Goal: Transaction & Acquisition: Purchase product/service

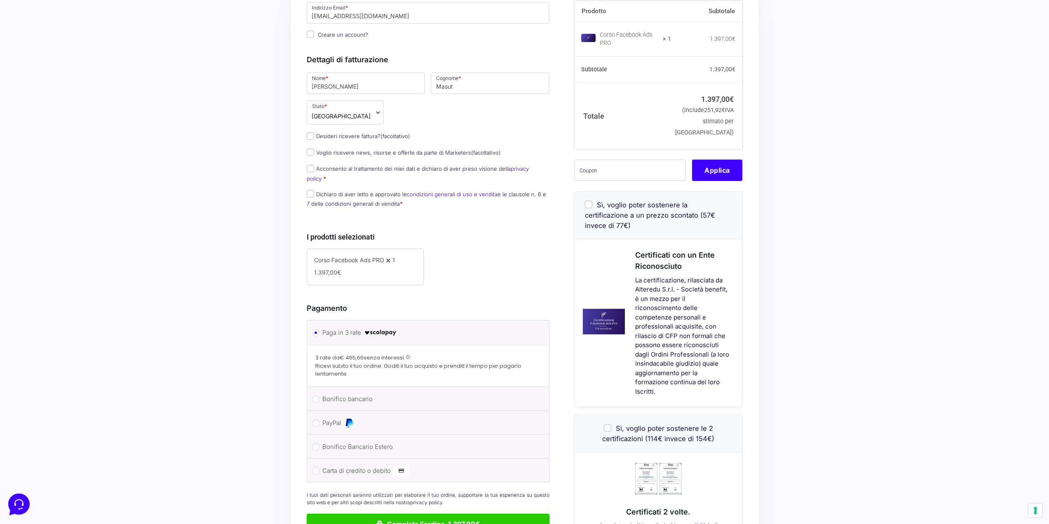
scroll to position [124, 0]
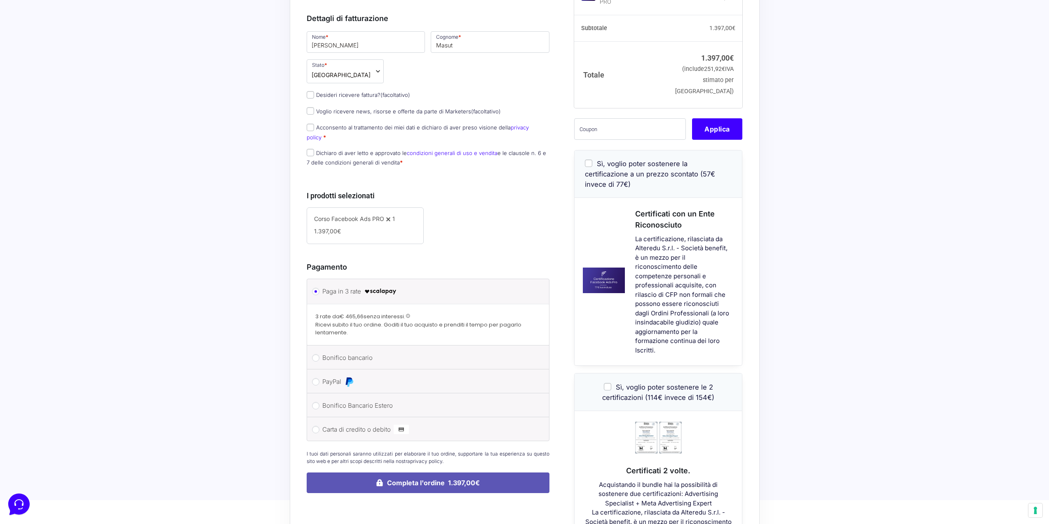
click at [407, 481] on button "Completa l'ordine 1.397,00€" at bounding box center [428, 483] width 243 height 21
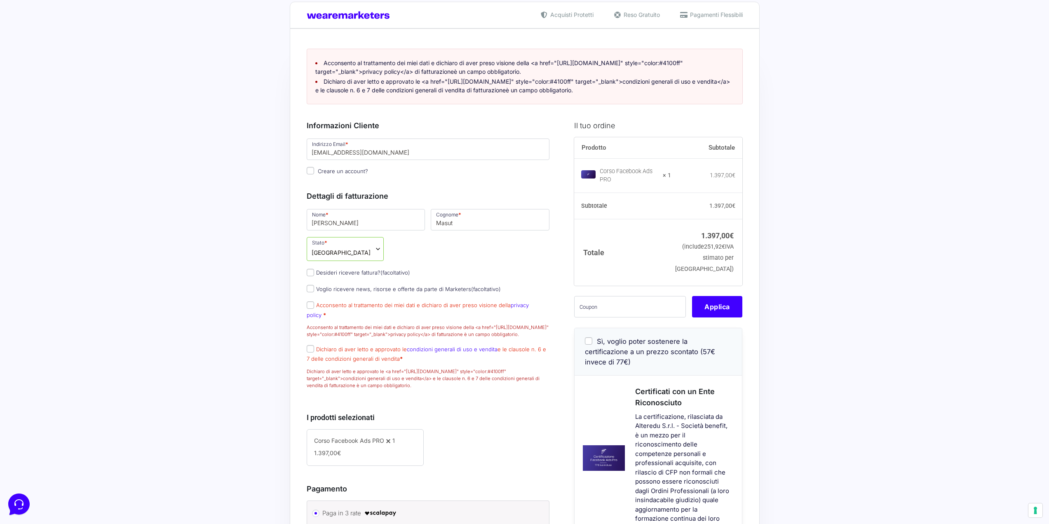
scroll to position [16, 0]
click at [312, 308] on input "Acconsento al trattamento dei miei dati e dichiaro di aver preso visione della …" at bounding box center [310, 304] width 7 height 7
checkbox input "true"
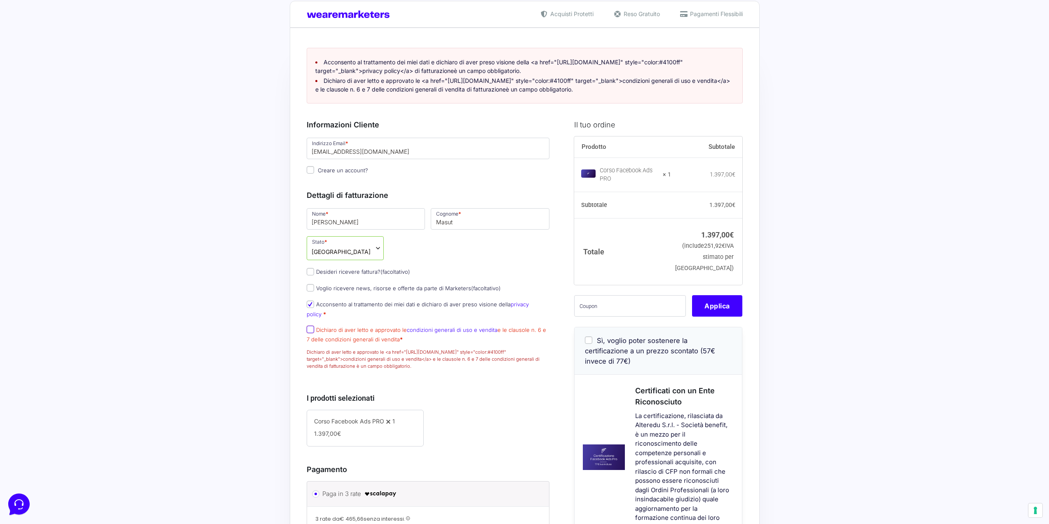
click at [310, 329] on input "Dichiaro di aver letto e approvato le condizioni generali di uso e vendita e le…" at bounding box center [310, 329] width 7 height 7
checkbox input "true"
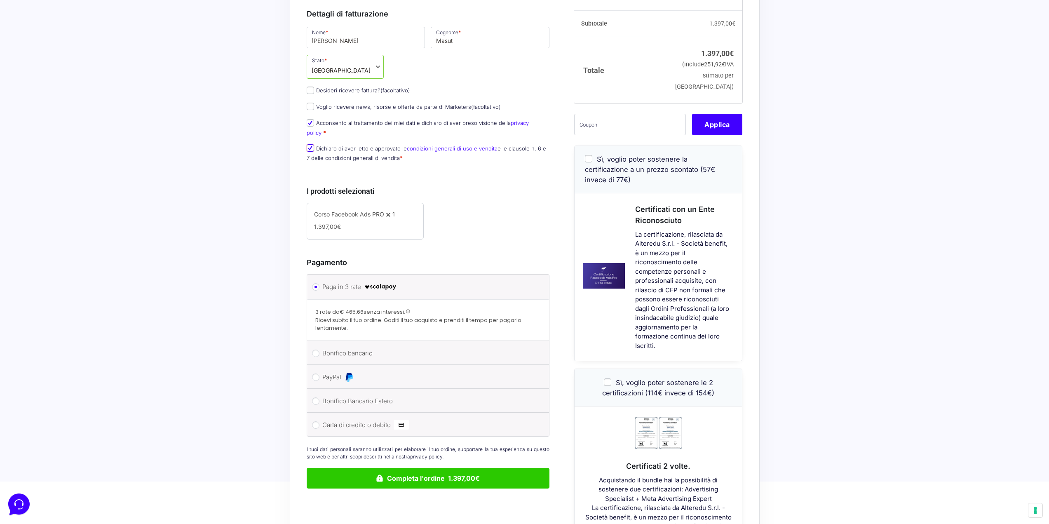
scroll to position [222, 0]
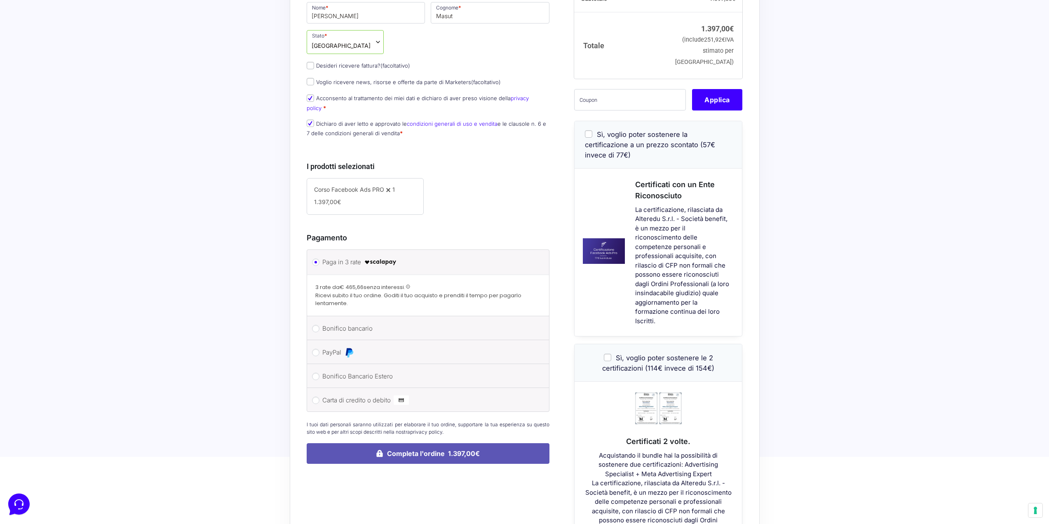
click at [371, 457] on button "Completa l'ordine 1.397,00€" at bounding box center [428, 453] width 243 height 21
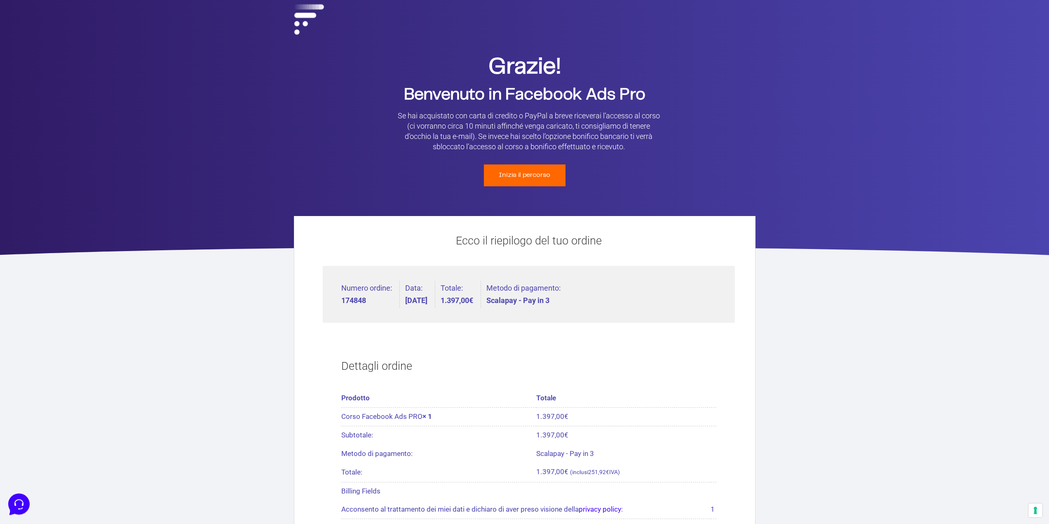
click at [521, 177] on span "Inizia il percorso" at bounding box center [525, 175] width 52 height 7
